Goal: Download file/media

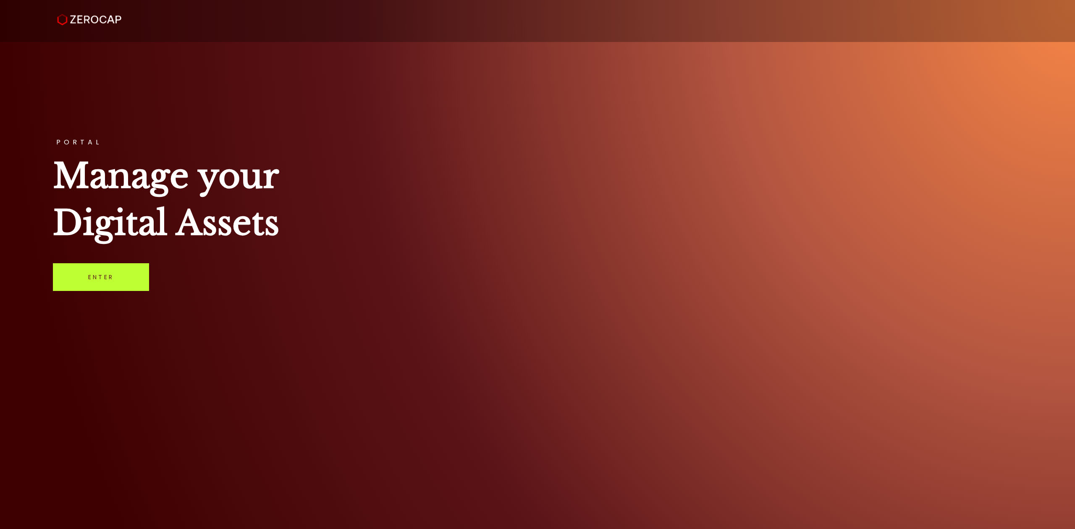
click at [94, 289] on link "Enter" at bounding box center [101, 277] width 96 height 28
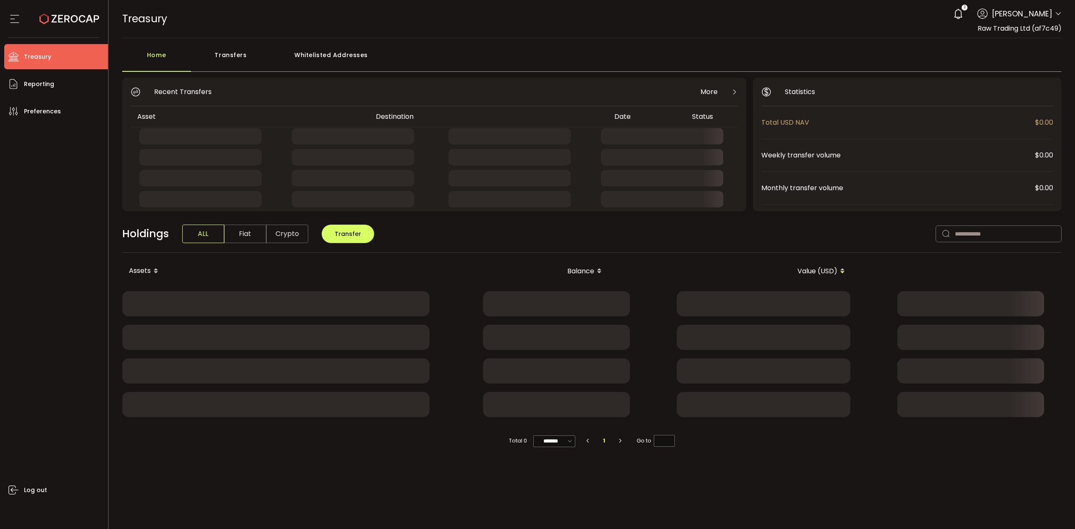
click at [226, 51] on div "Transfers" at bounding box center [231, 59] width 80 height 25
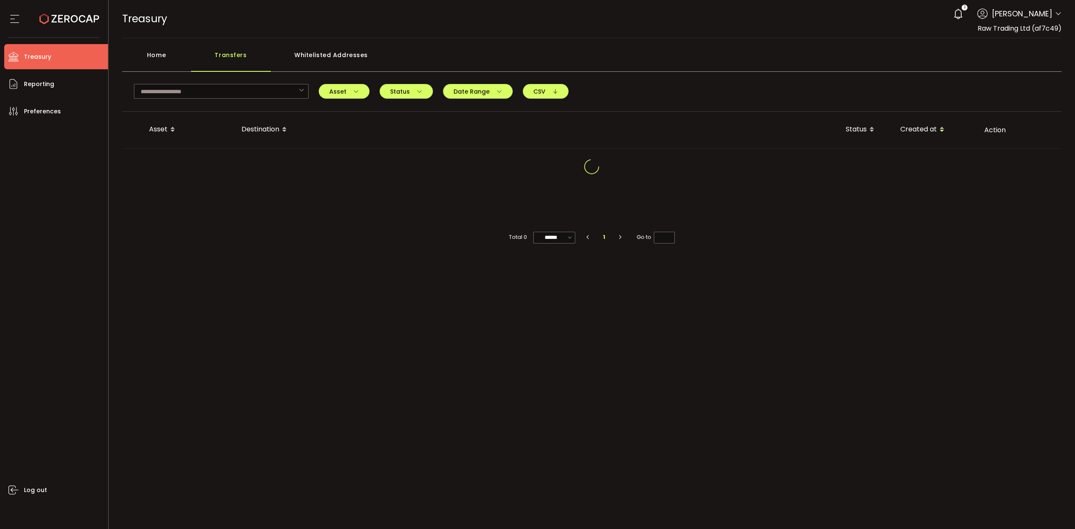
click at [157, 58] on div "Home" at bounding box center [156, 59] width 69 height 25
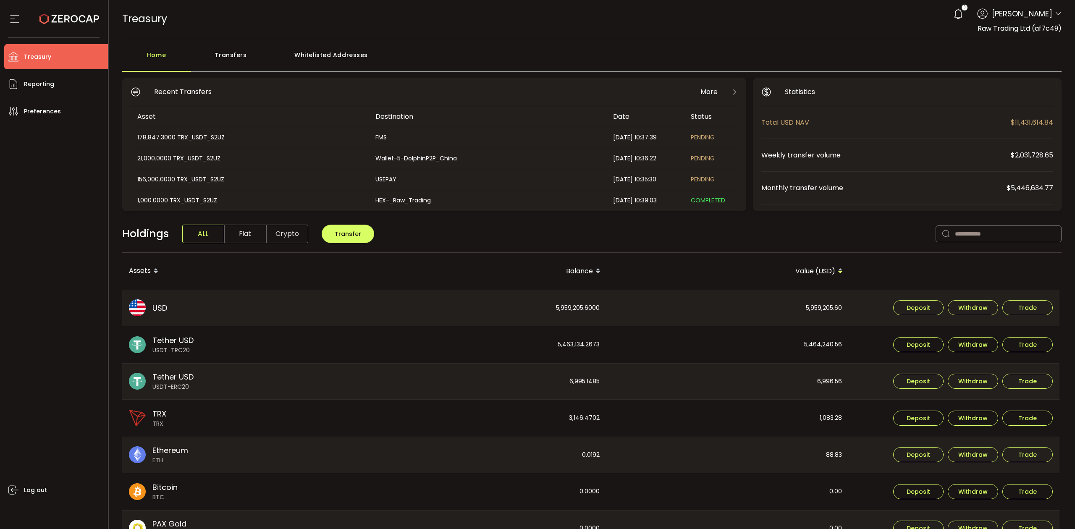
click at [259, 60] on div "Transfers" at bounding box center [231, 59] width 80 height 25
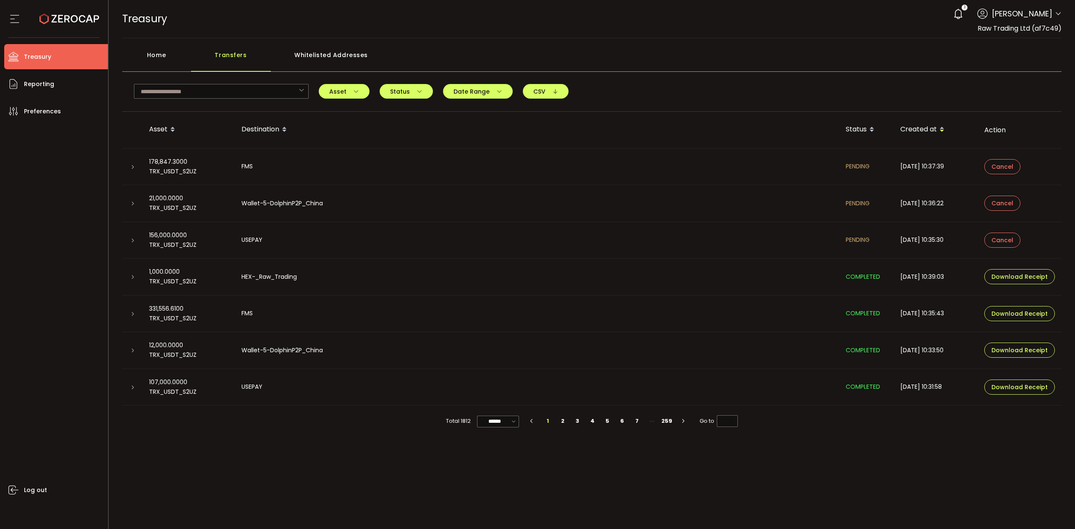
click at [144, 57] on div "Home" at bounding box center [156, 59] width 69 height 25
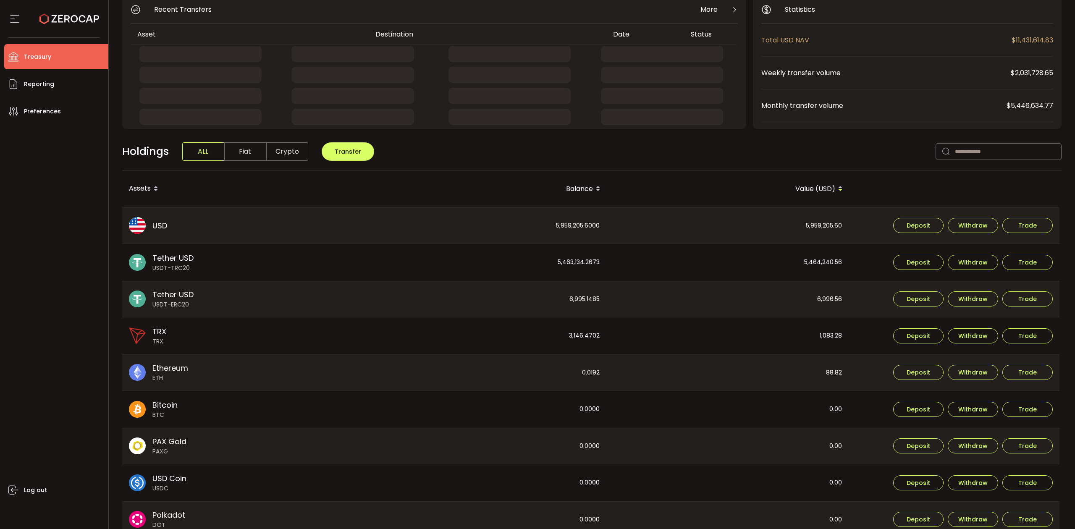
scroll to position [166, 0]
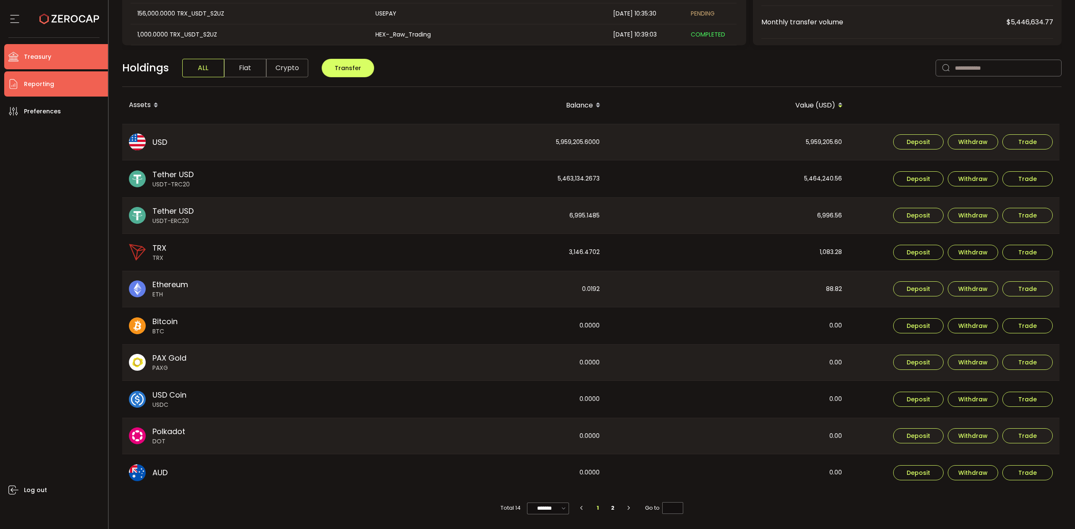
click at [71, 79] on li "Reporting" at bounding box center [56, 83] width 104 height 25
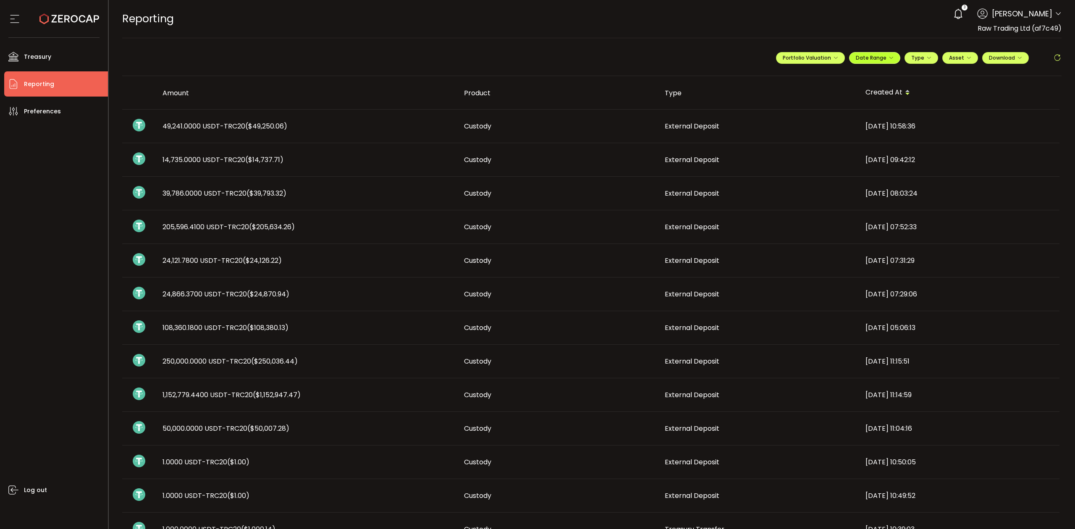
click at [889, 60] on span "Date Range" at bounding box center [874, 57] width 38 height 7
click at [815, 78] on icon at bounding box center [819, 76] width 10 height 8
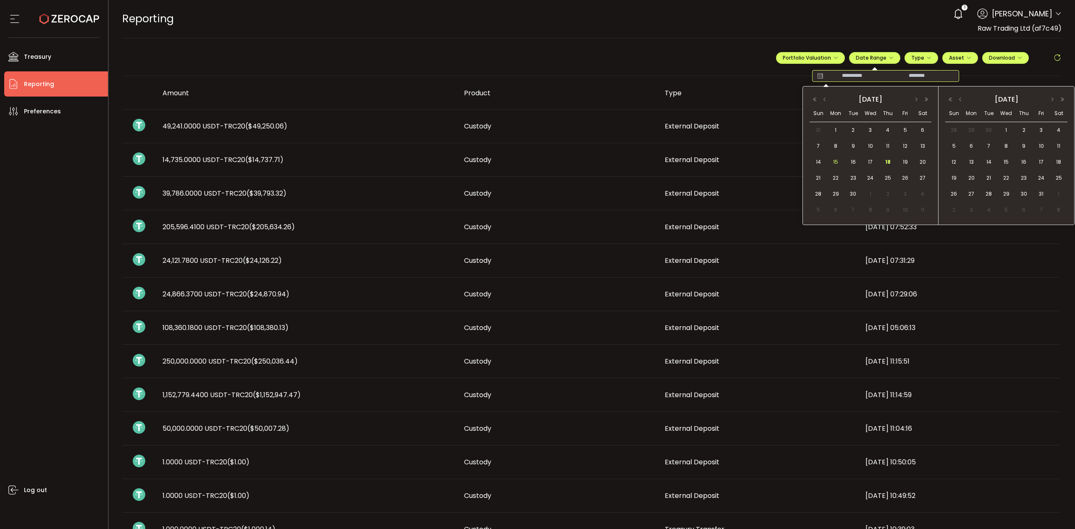
click at [833, 162] on span "15" at bounding box center [835, 162] width 10 height 10
click at [885, 160] on span "18" at bounding box center [887, 162] width 10 height 10
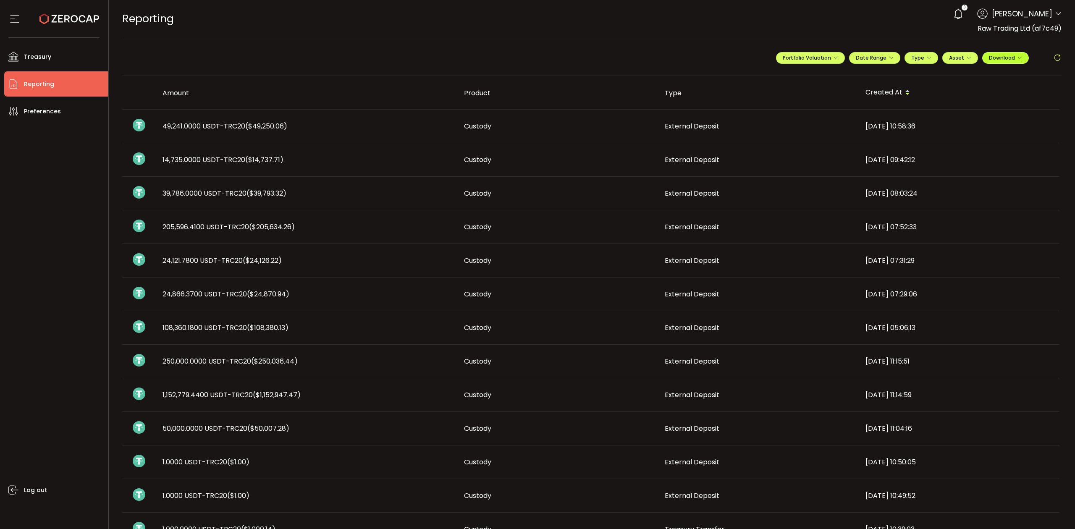
click at [1011, 53] on button "Download" at bounding box center [1005, 58] width 47 height 12
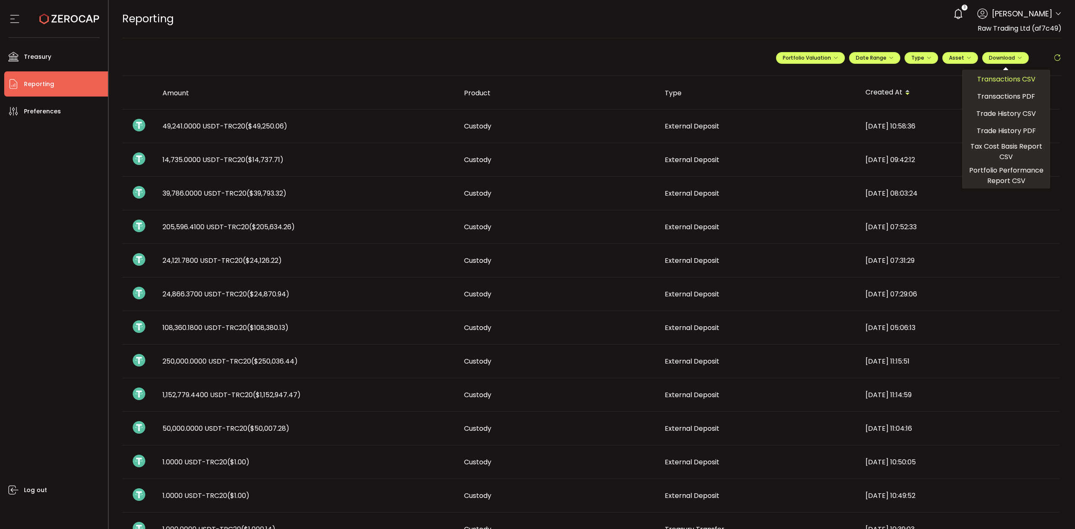
click at [1001, 81] on span "Transactions CSV" at bounding box center [1006, 79] width 58 height 10
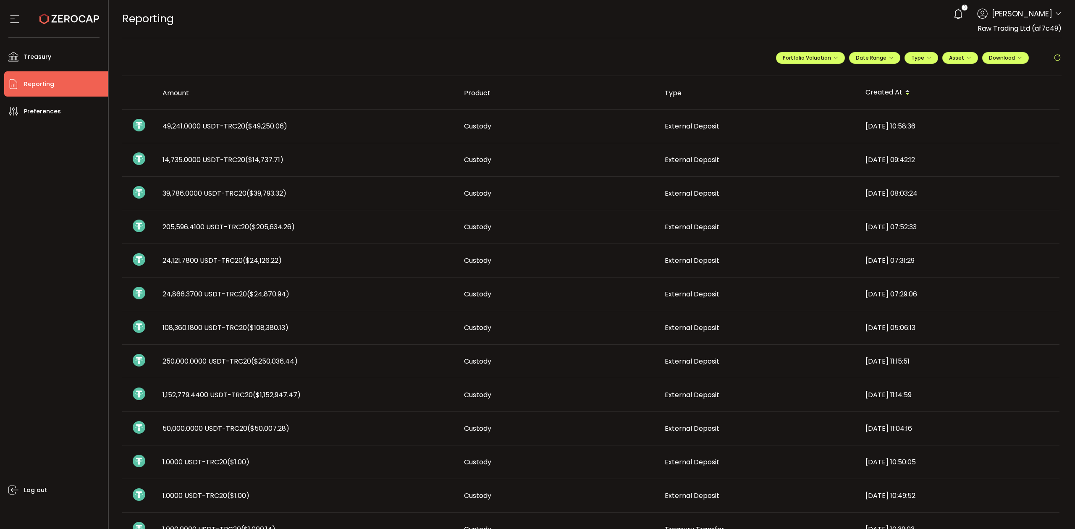
click at [1053, 10] on div "3 Raseem Chenglan Account Raw Trading Ltd (af7c49) Raw Trading Ltd (Payments) (…" at bounding box center [1005, 14] width 112 height 18
click at [1054, 13] on icon at bounding box center [1057, 13] width 7 height 7
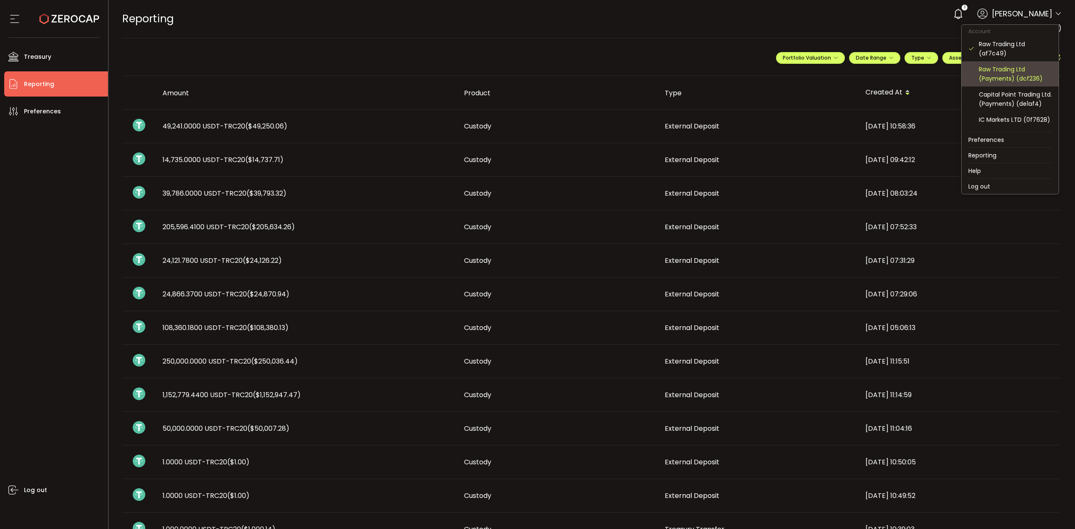
click at [1002, 77] on div "Raw Trading Ltd (Payments) (dcf236)" at bounding box center [1014, 74] width 73 height 18
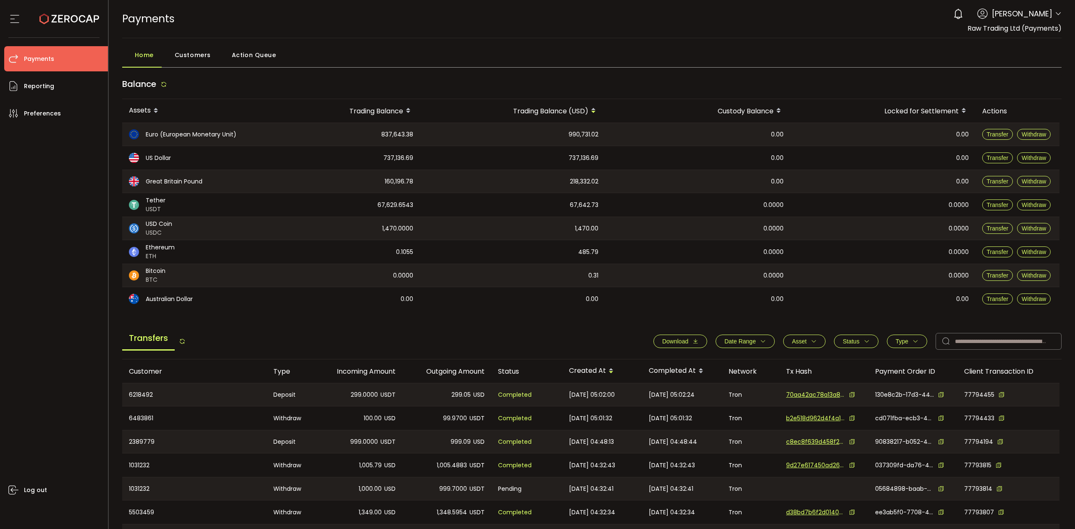
click at [753, 337] on button "Date Range" at bounding box center [744, 341] width 59 height 13
click at [706, 358] on icon at bounding box center [710, 361] width 9 height 13
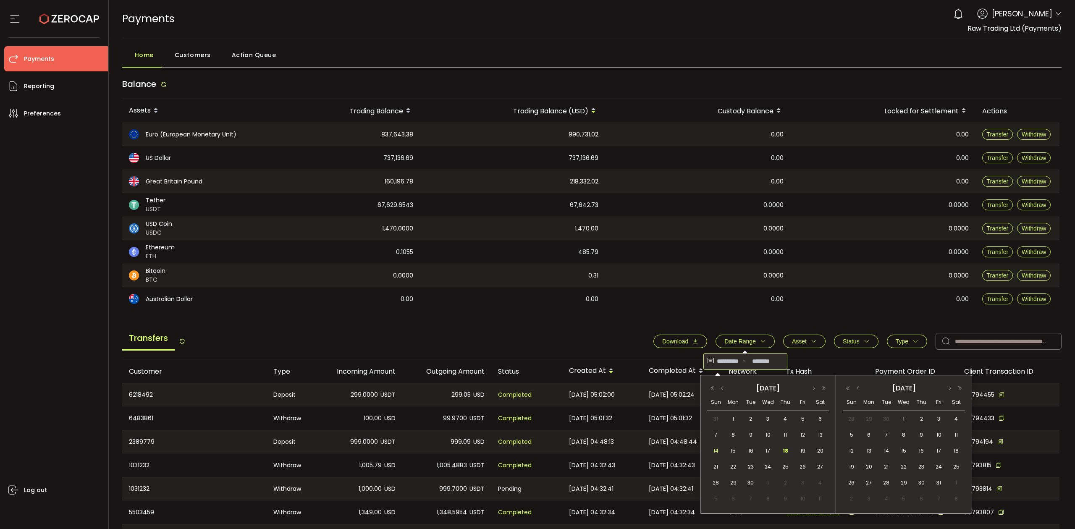
click at [716, 451] on span "14" at bounding box center [716, 451] width 10 height 10
click at [785, 452] on span "18" at bounding box center [785, 451] width 10 height 10
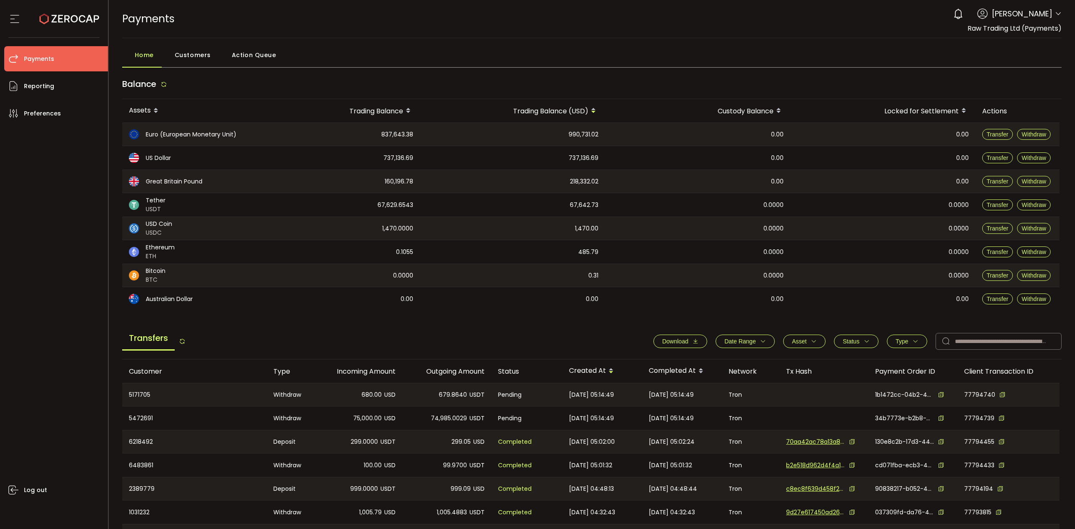
drag, startPoint x: 693, startPoint y: 339, endPoint x: 714, endPoint y: 341, distance: 21.1
click at [692, 338] on icon "button" at bounding box center [695, 341] width 6 height 6
